Goal: Information Seeking & Learning: Learn about a topic

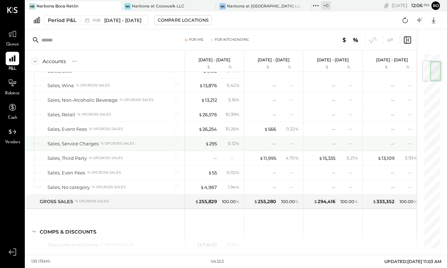
scroll to position [66, 0]
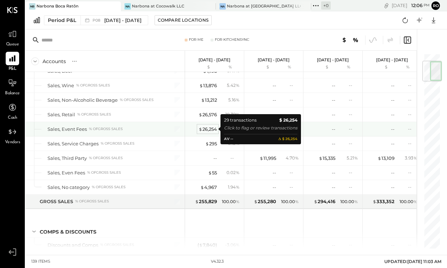
click at [209, 130] on div "$ 26,254" at bounding box center [207, 129] width 18 height 7
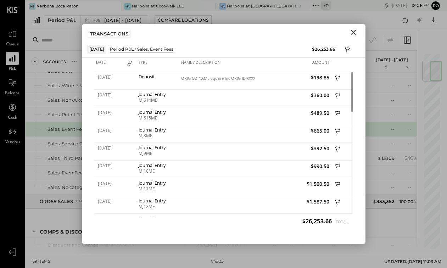
click at [354, 32] on icon "Close" at bounding box center [353, 32] width 9 height 9
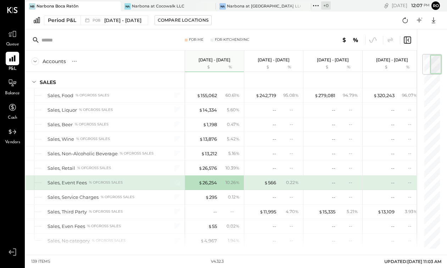
scroll to position [6, 0]
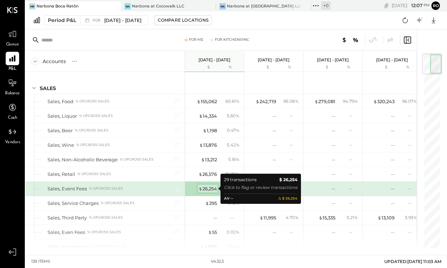
click at [207, 189] on div "$ 26,254" at bounding box center [207, 188] width 18 height 7
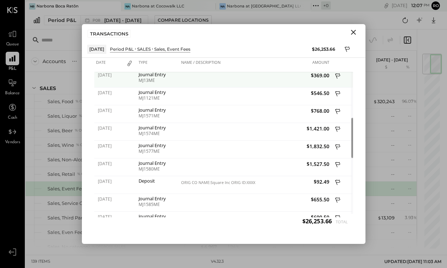
click at [143, 78] on div "MJ13ME" at bounding box center [157, 80] width 39 height 5
click at [318, 76] on span "$369.00" at bounding box center [293, 75] width 72 height 7
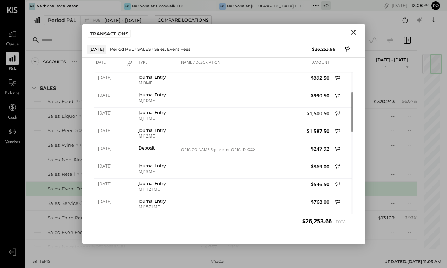
click at [352, 32] on icon "Close" at bounding box center [353, 32] width 5 height 5
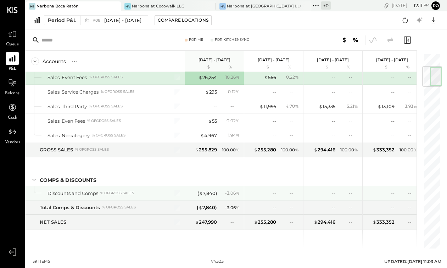
scroll to position [118, 0]
click at [205, 191] on div "( $ 7,840 )" at bounding box center [206, 192] width 19 height 7
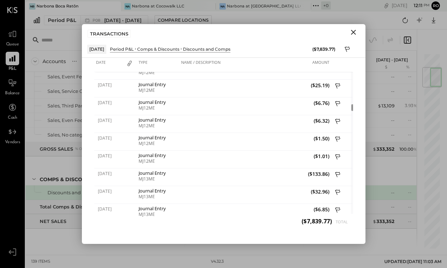
drag, startPoint x: 354, startPoint y: 34, endPoint x: 351, endPoint y: 38, distance: 5.0
click at [354, 34] on icon "Close" at bounding box center [353, 32] width 9 height 9
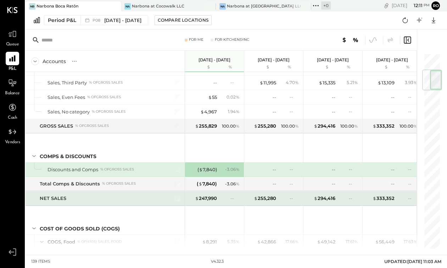
scroll to position [0, 1]
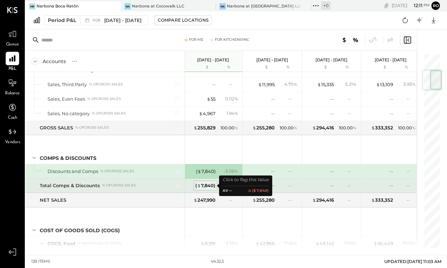
click at [208, 186] on div "( $ 7,840 )" at bounding box center [205, 185] width 20 height 7
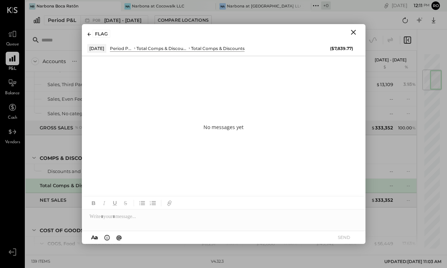
click at [355, 32] on icon "Close" at bounding box center [353, 32] width 9 height 9
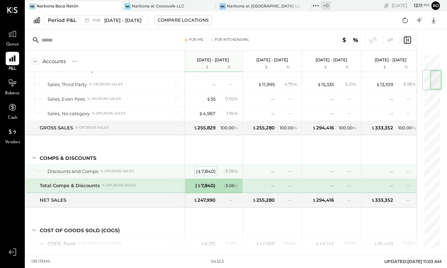
click at [209, 171] on div "( $ 7,840 )" at bounding box center [205, 171] width 19 height 7
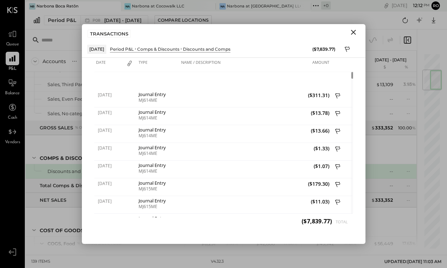
click at [354, 32] on icon "Close" at bounding box center [353, 32] width 9 height 9
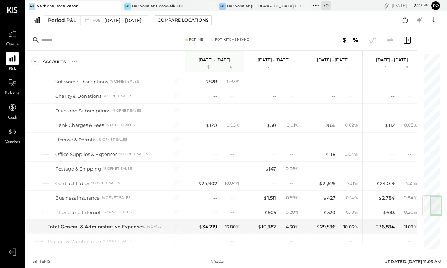
scroll to position [1206, 0]
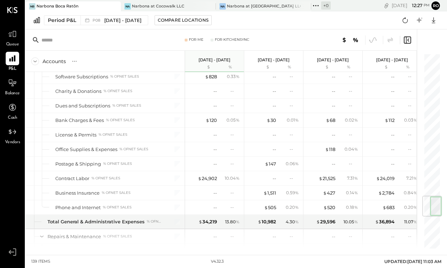
click at [37, 61] on icon at bounding box center [35, 61] width 8 height 8
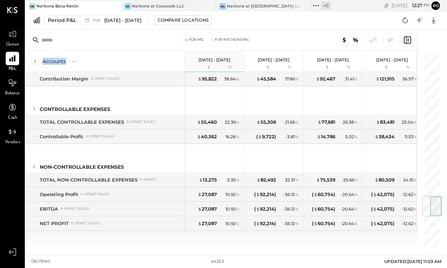
click at [37, 61] on icon at bounding box center [35, 61] width 8 height 8
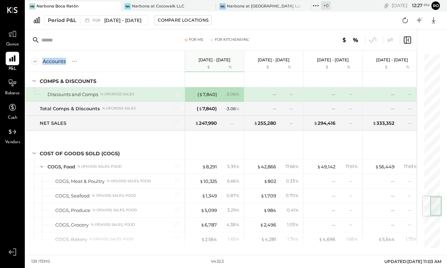
click at [37, 61] on icon at bounding box center [35, 61] width 8 height 8
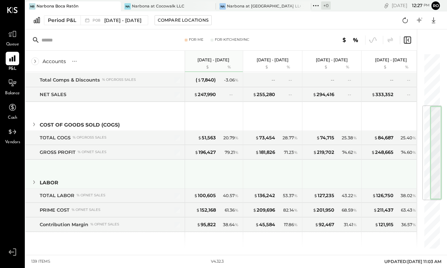
scroll to position [0, 0]
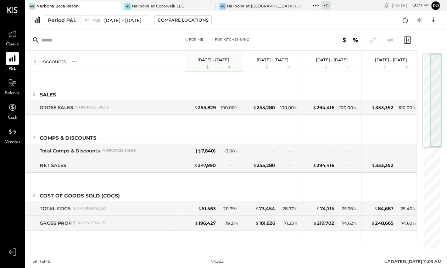
click at [36, 61] on icon at bounding box center [35, 61] width 8 height 8
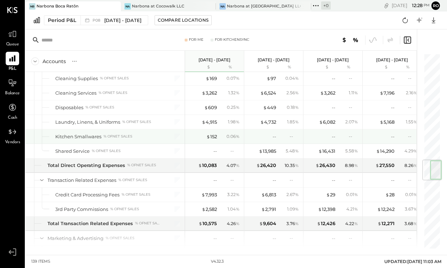
scroll to position [902, 0]
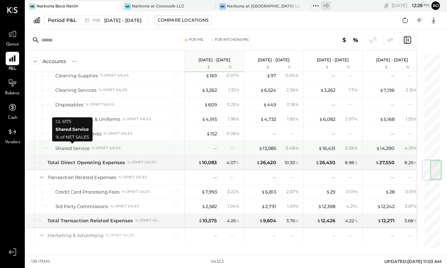
click at [75, 149] on div "Shared Service" at bounding box center [72, 148] width 34 height 7
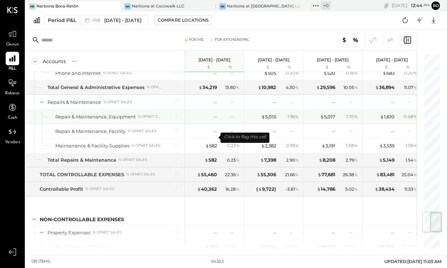
scroll to position [1340, 0]
